Goal: Use online tool/utility: Utilize a website feature to perform a specific function

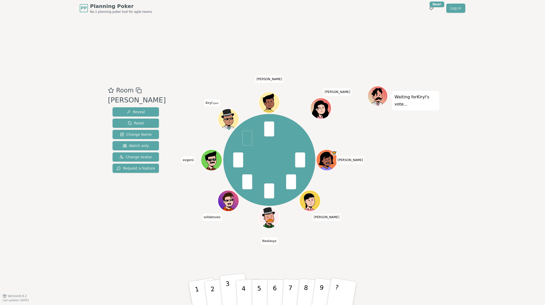
click at [226, 292] on button "3" at bounding box center [234, 294] width 29 height 41
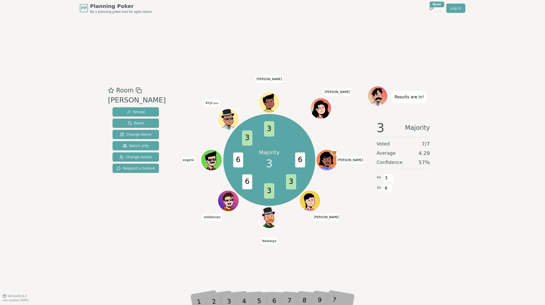
click at [177, 245] on div "Room [PERSON_NAME] Reveal Reset Change Name Watch only Change Avatar Request a …" at bounding box center [272, 156] width 333 height 280
click at [174, 232] on div "Room [PERSON_NAME] Reveal Reset Change Name Watch only Change Avatar Request a …" at bounding box center [272, 156] width 333 height 280
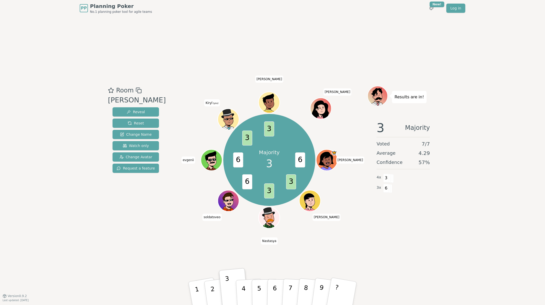
click at [162, 207] on div "Room [PERSON_NAME] Reveal Reset Change Name Watch only Change Avatar Request a …" at bounding box center [272, 156] width 333 height 141
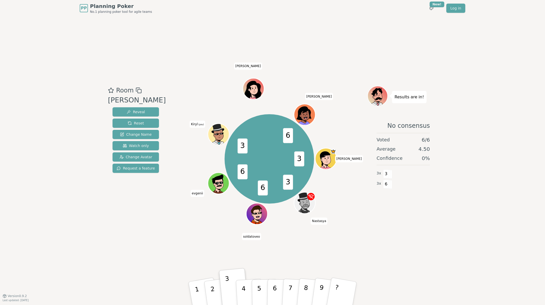
click at [194, 69] on div "Room [PERSON_NAME] Reveal Reset Change Name Watch only Change Avatar Request a …" at bounding box center [272, 156] width 333 height 280
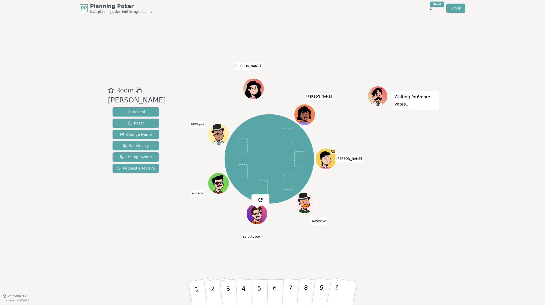
click at [213, 43] on div "Room [PERSON_NAME] Reveal Reset Change Name Watch only Change Avatar Request a …" at bounding box center [272, 156] width 333 height 280
click at [130, 224] on div "Room [PERSON_NAME] Reveal Reset Change Name Watch only Change Avatar Request a …" at bounding box center [136, 156] width 60 height 141
click at [135, 228] on div "Room [PERSON_NAME] Reveal Reset Change Name Watch only Change Avatar Request a …" at bounding box center [272, 156] width 333 height 280
click at [110, 248] on div "Room [PERSON_NAME] Reveal Reset Change Name Watch only Change Avatar Request a …" at bounding box center [272, 156] width 333 height 280
click at [105, 231] on div "PP Planning Poker No.1 planning poker tool for agile teams Toggle theme New! Lo…" at bounding box center [272, 152] width 545 height 305
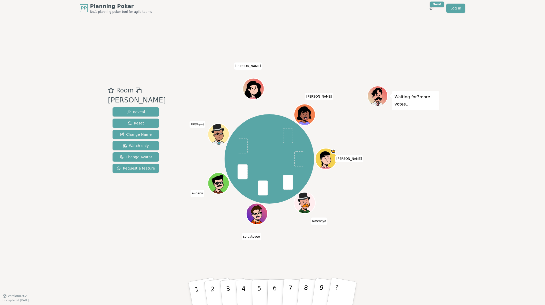
click at [170, 65] on div "Room [PERSON_NAME] Reveal Reset Change Name Watch only Change Avatar Request a …" at bounding box center [272, 156] width 333 height 280
click at [227, 296] on button "3" at bounding box center [234, 294] width 29 height 41
click at [175, 259] on div "Room [PERSON_NAME] Reveal Reset Change Name Watch only Change Avatar Request a …" at bounding box center [272, 156] width 333 height 280
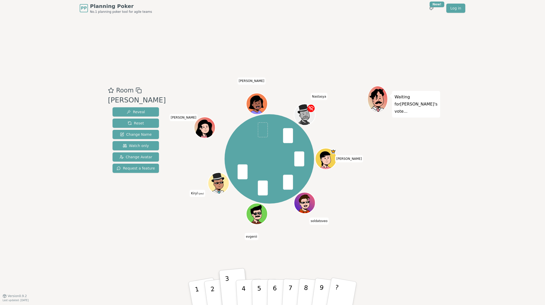
click at [197, 63] on div "Room [PERSON_NAME] Reveal Reset Change Name Watch only Change Avatar Request a …" at bounding box center [272, 156] width 333 height 280
click at [174, 37] on div "Room [PERSON_NAME] Reveal Reset Change Name Watch only Change Avatar Request a …" at bounding box center [272, 156] width 333 height 280
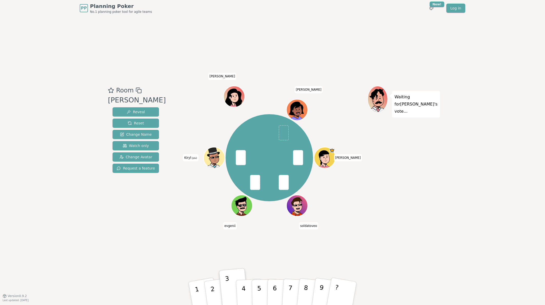
click at [177, 244] on div "Room [PERSON_NAME] Reveal Reset Change Name Watch only Change Avatar Request a …" at bounding box center [272, 156] width 333 height 280
click at [182, 244] on div "Room [PERSON_NAME] Reveal Reset Change Name Watch only Change Avatar Request a …" at bounding box center [272, 156] width 333 height 280
click at [233, 289] on button "3" at bounding box center [234, 294] width 29 height 41
click at [182, 244] on div "Room [PERSON_NAME] Reveal Reset Change Name Watch only Change Avatar Request a …" at bounding box center [272, 156] width 333 height 280
click at [300, 37] on div "Room [PERSON_NAME] Reveal Reset Change Name Watch only Change Avatar Request a …" at bounding box center [272, 156] width 333 height 280
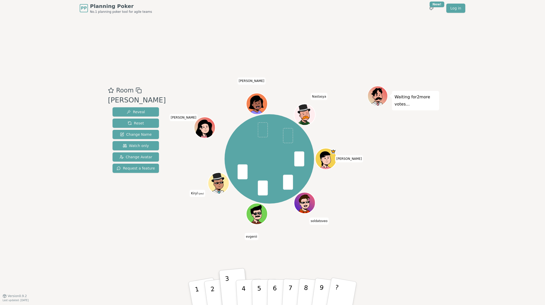
click at [200, 71] on div "Room [PERSON_NAME] Reveal Reset Change Name Watch only Change Avatar Request a …" at bounding box center [272, 156] width 333 height 280
click at [199, 61] on div "Room [PERSON_NAME] Reveal Reset Change Name Watch only Change Avatar Request a …" at bounding box center [272, 156] width 333 height 280
click at [133, 38] on div "Room [PERSON_NAME] Reveal Reset Change Name Watch only Change Avatar Request a …" at bounding box center [272, 156] width 333 height 280
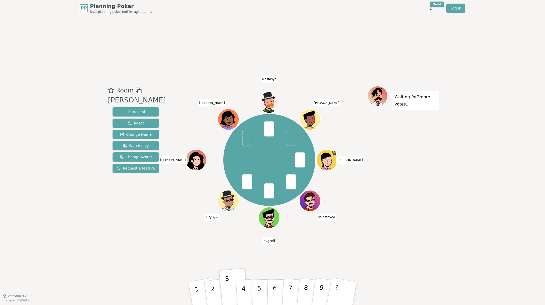
click at [143, 36] on div "Room [PERSON_NAME] Reveal Reset Change Name Watch only Change Avatar Request a …" at bounding box center [272, 156] width 333 height 280
click at [145, 36] on div "Room [PERSON_NAME] Reveal Reset Change Name Watch only Change Avatar Request a …" at bounding box center [272, 156] width 333 height 280
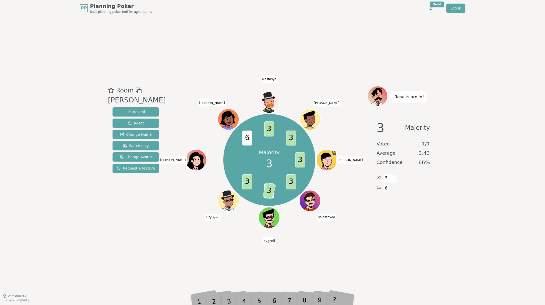
click at [273, 294] on div "6" at bounding box center [280, 294] width 16 height 18
click at [260, 270] on div "Room [PERSON_NAME] Reveal Reset Change Name Watch only Change Avatar Request a …" at bounding box center [272, 156] width 333 height 280
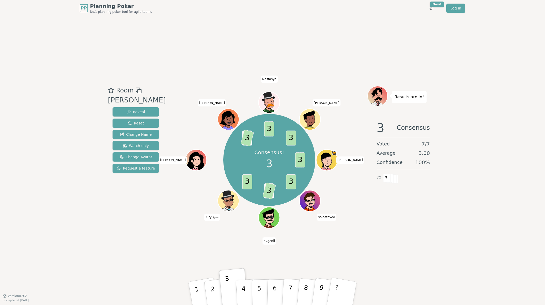
click at [216, 263] on div "Room [PERSON_NAME] Reveal Reset Change Name Watch only Change Avatar Request a …" at bounding box center [272, 156] width 333 height 280
click at [180, 257] on div "Room [PERSON_NAME] Reveal Reset Change Name Watch only Change Avatar Request a …" at bounding box center [272, 156] width 333 height 280
click at [160, 256] on div "Room [PERSON_NAME] Reveal Reset Change Name Watch only Change Avatar Request a …" at bounding box center [272, 156] width 333 height 280
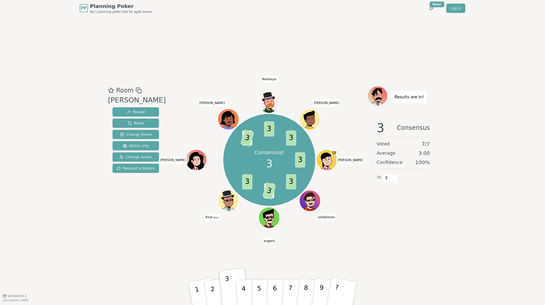
click at [207, 61] on div "Room [PERSON_NAME] Reveal Reset Change Name Watch only Change Avatar Request a …" at bounding box center [272, 156] width 333 height 280
